Goal: Understand process/instructions

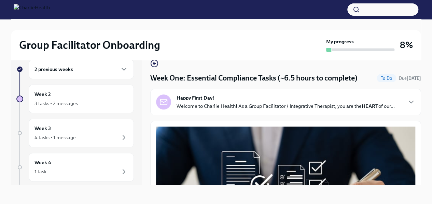
scroll to position [102, 0]
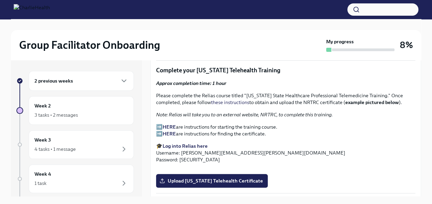
scroll to position [956, 0]
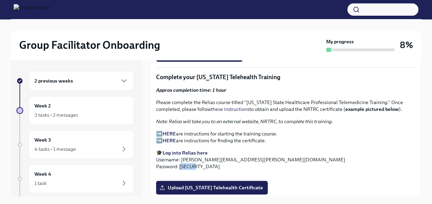
drag, startPoint x: 194, startPoint y: 163, endPoint x: 180, endPoint y: 164, distance: 14.4
click at [180, 164] on p "🎓 Log into Relias here Username: nicholas.brown@charliehealth.com Password: ch1…" at bounding box center [285, 160] width 259 height 20
copy p "ch1234"
click at [160, 130] on p "➡️ HERE are instructions for starting the training course. ➡️ HERE are instruct…" at bounding box center [285, 137] width 259 height 14
click at [170, 131] on strong "HERE" at bounding box center [169, 134] width 13 height 6
